Goal: Task Accomplishment & Management: Complete application form

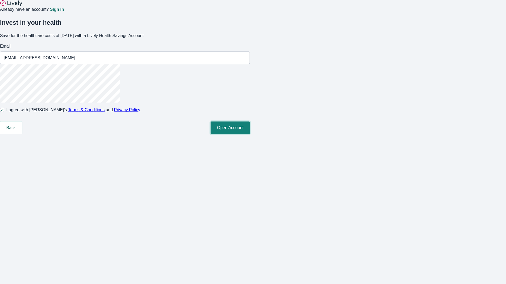
click at [250, 134] on button "Open Account" at bounding box center [229, 128] width 39 height 13
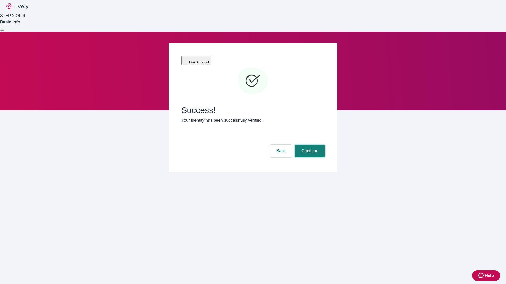
click at [309, 145] on button "Continue" at bounding box center [309, 151] width 29 height 13
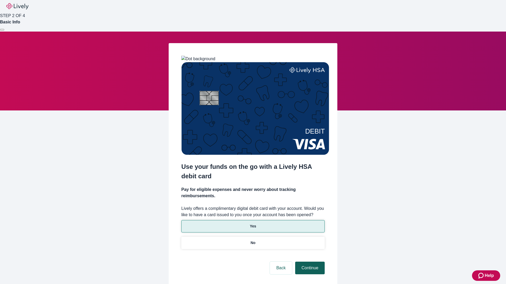
click at [253, 240] on p "No" at bounding box center [252, 243] width 5 height 6
click at [309, 262] on button "Continue" at bounding box center [309, 268] width 29 height 13
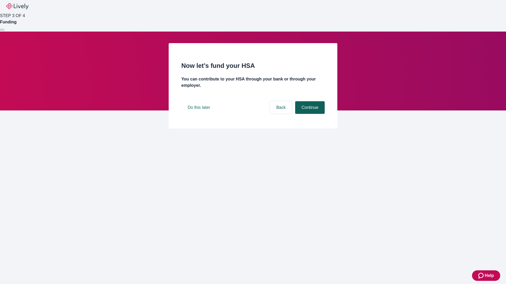
click at [309, 114] on button "Continue" at bounding box center [309, 107] width 29 height 13
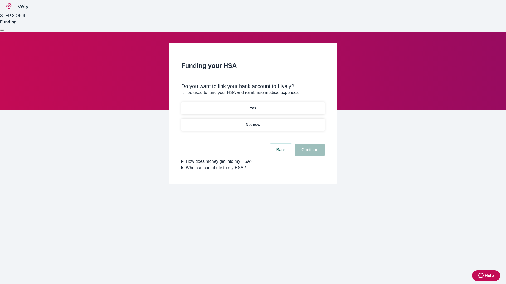
click at [253, 106] on p "Yes" at bounding box center [253, 109] width 6 height 6
click at [309, 144] on button "Continue" at bounding box center [309, 150] width 29 height 13
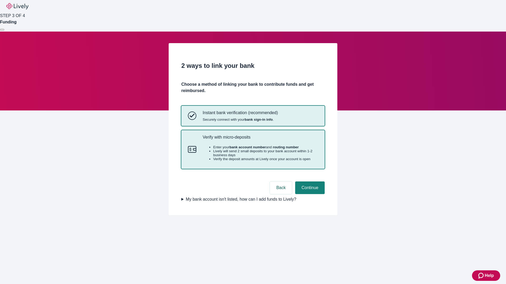
click at [260, 140] on p "Verify with micro-deposits" at bounding box center [260, 137] width 115 height 5
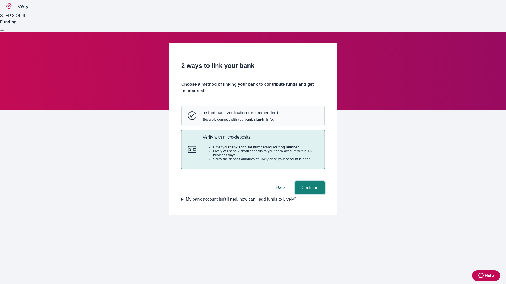
click at [309, 194] on button "Continue" at bounding box center [309, 188] width 29 height 13
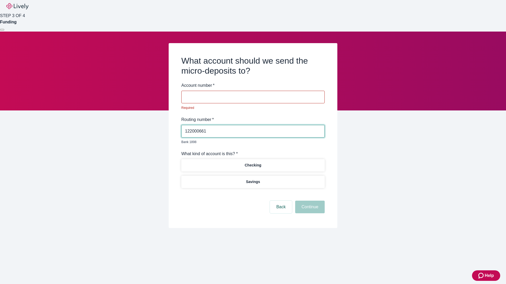
type input "122000661"
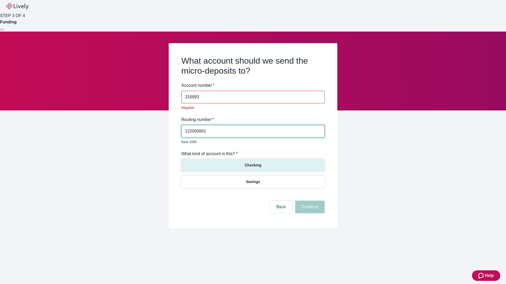
type input "316893"
click at [253, 163] on p "Checking" at bounding box center [252, 166] width 17 height 6
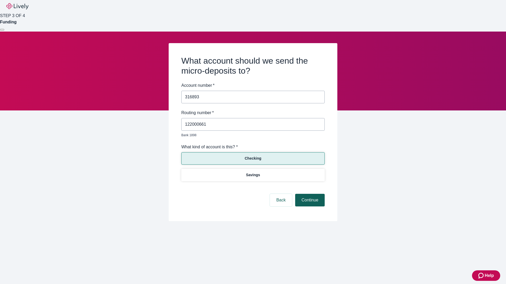
click at [309, 194] on button "Continue" at bounding box center [309, 200] width 29 height 13
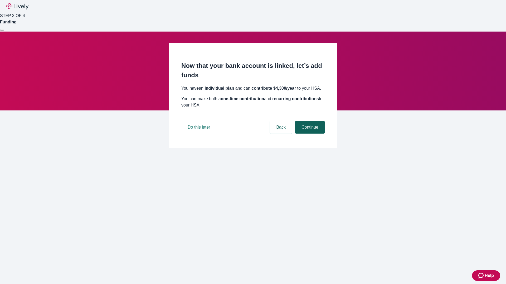
click at [309, 134] on button "Continue" at bounding box center [309, 127] width 29 height 13
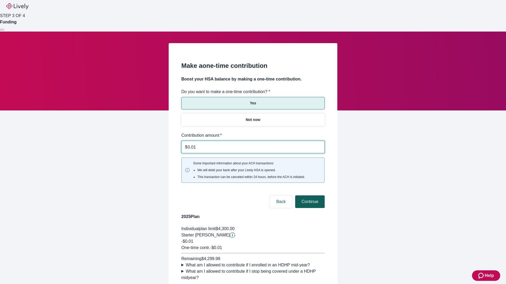
type input "0.01"
click at [309, 196] on button "Continue" at bounding box center [309, 202] width 29 height 13
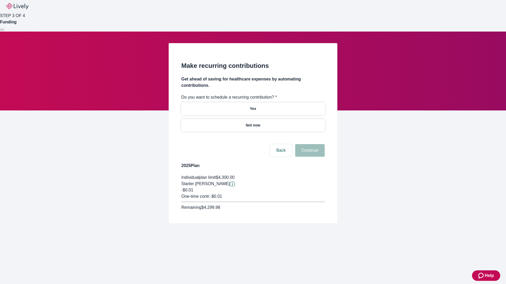
click at [253, 123] on p "Not now" at bounding box center [252, 126] width 14 height 6
click at [309, 144] on button "Continue" at bounding box center [309, 150] width 29 height 13
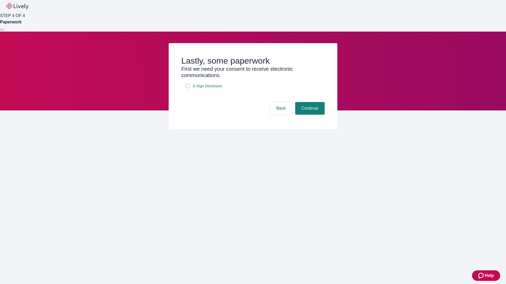
click at [188, 88] on input "E-Sign Disclosure" at bounding box center [187, 86] width 4 height 4
checkbox input "true"
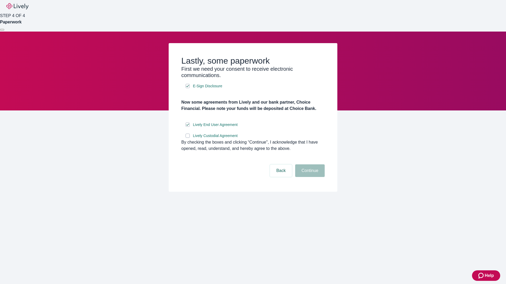
click at [188, 138] on input "Lively Custodial Agreement" at bounding box center [187, 136] width 4 height 4
checkbox input "true"
click at [309, 177] on button "Continue" at bounding box center [309, 171] width 29 height 13
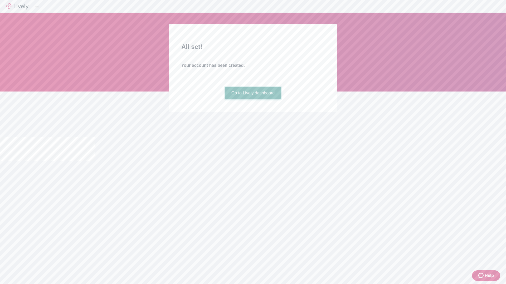
click at [253, 100] on link "Go to Lively dashboard" at bounding box center [253, 93] width 56 height 13
